Goal: Check status: Check status

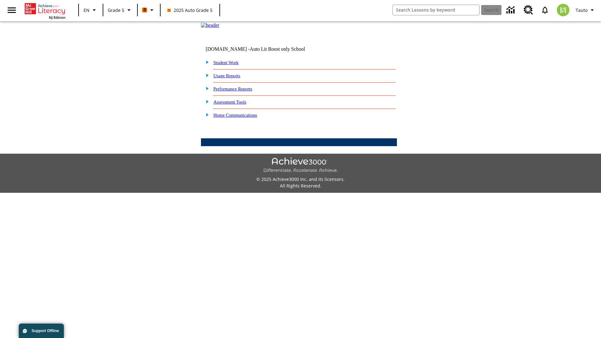
click at [230, 65] on link "Student Work" at bounding box center [225, 62] width 25 height 5
select select "/options/reports/?report_id=12&atype=22&section=2"
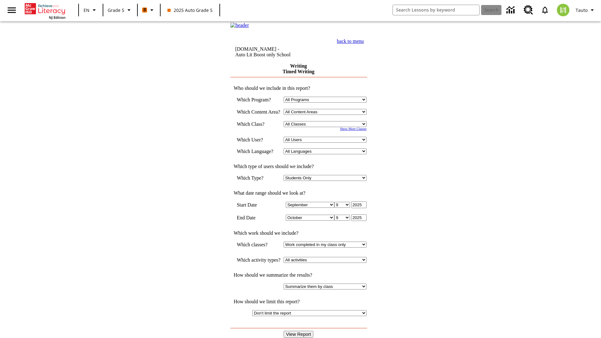
select select "11133131"
